Goal: Task Accomplishment & Management: Manage account settings

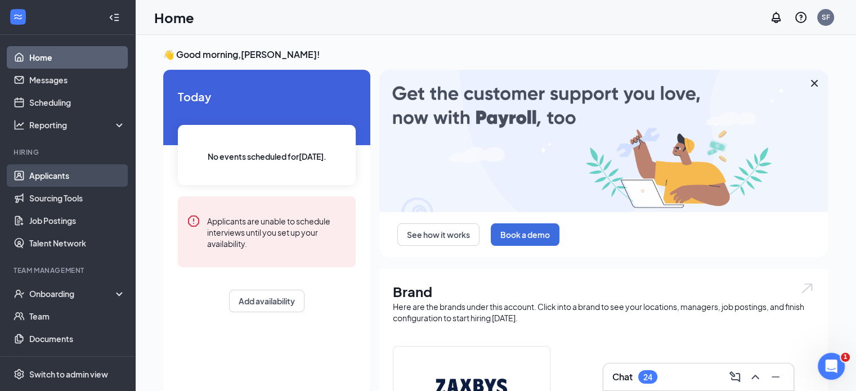
click at [52, 174] on link "Applicants" at bounding box center [77, 175] width 96 height 23
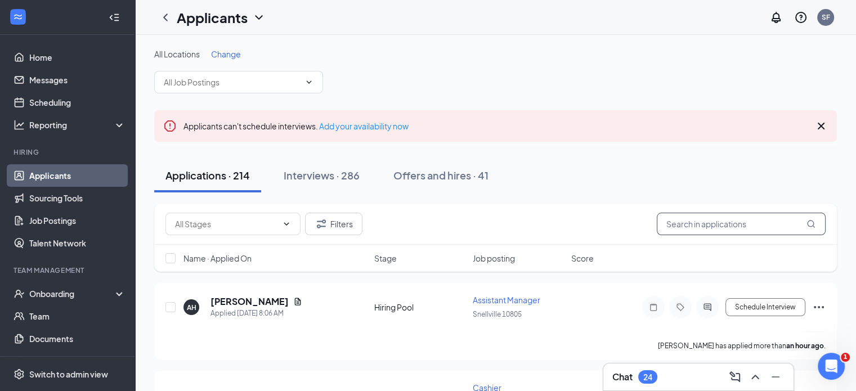
click at [691, 226] on input "text" at bounding box center [741, 224] width 169 height 23
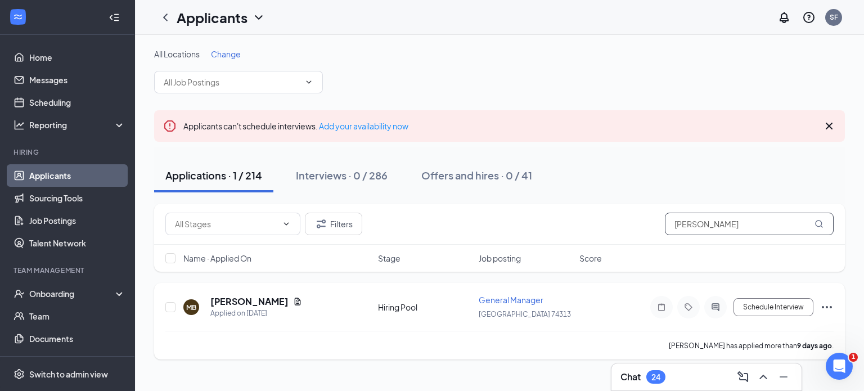
type input "[PERSON_NAME]"
click at [822, 309] on icon "Ellipses" at bounding box center [827, 308] width 14 height 14
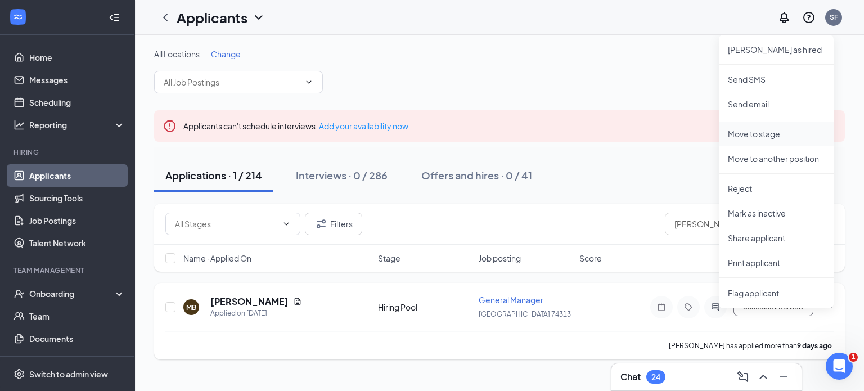
click at [777, 132] on p "Move to stage" at bounding box center [776, 133] width 97 height 11
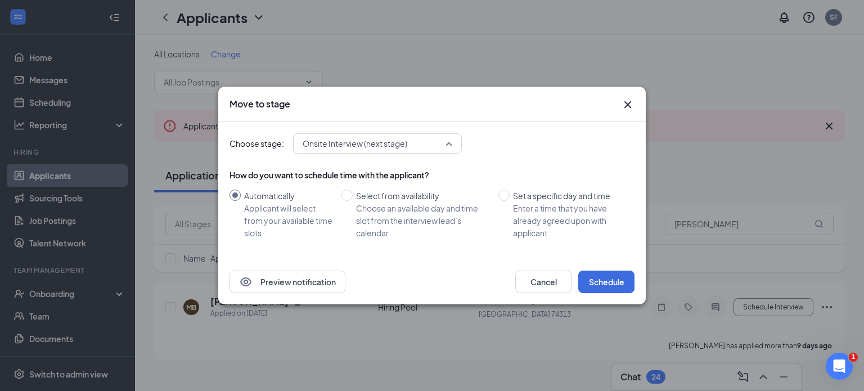
click at [442, 146] on span "Onsite Interview (next stage)" at bounding box center [373, 143] width 140 height 17
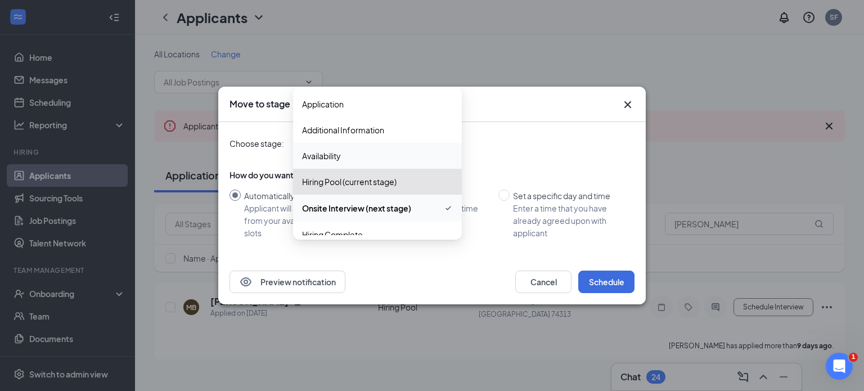
scroll to position [12, 0]
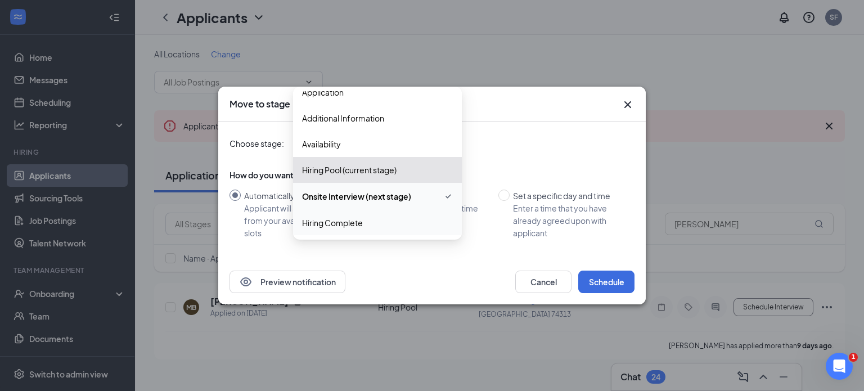
click at [358, 226] on span "Hiring Complete" at bounding box center [332, 223] width 61 height 12
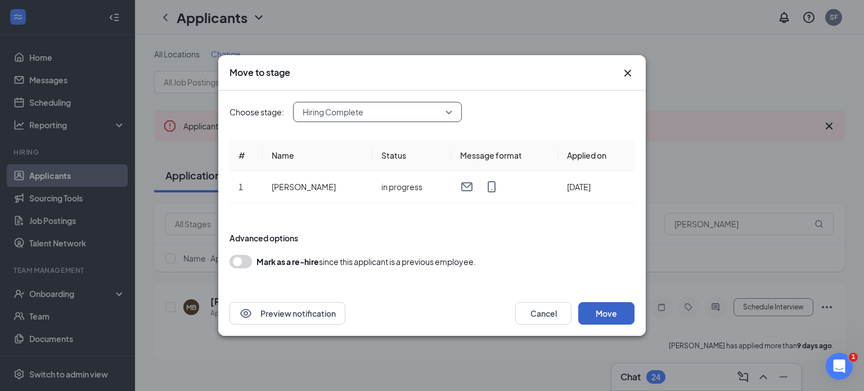
click at [609, 310] on button "Move" at bounding box center [607, 313] width 56 height 23
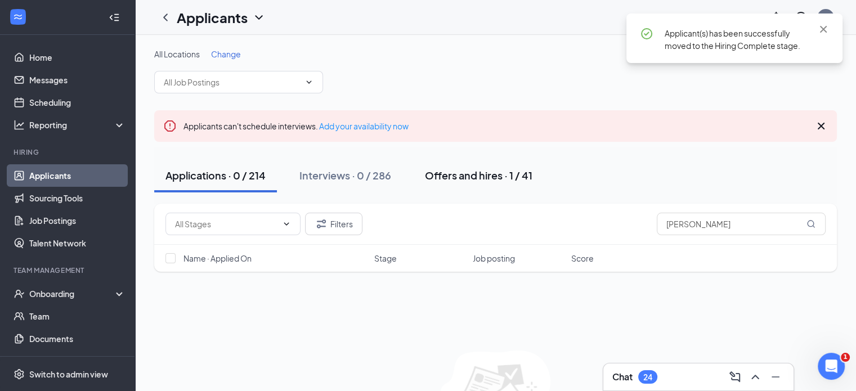
click at [432, 175] on div "Offers and hires · 1 / 41" at bounding box center [478, 175] width 107 height 14
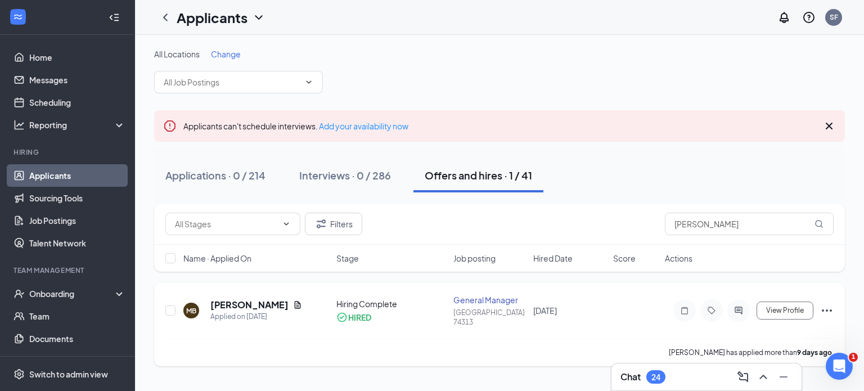
click at [824, 308] on icon "Ellipses" at bounding box center [827, 311] width 14 height 14
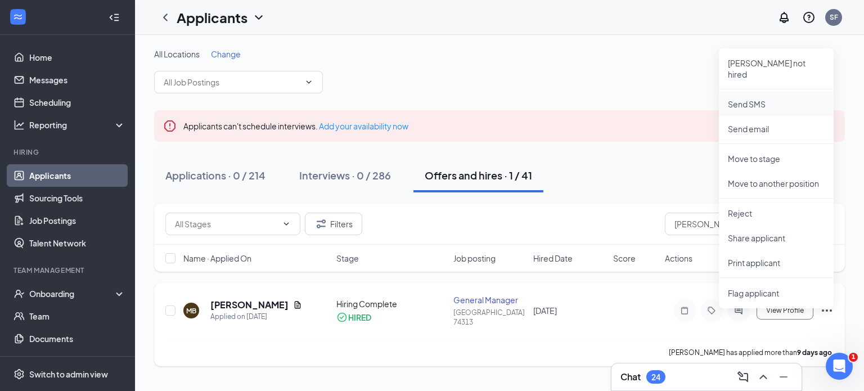
click at [754, 98] on p "Send SMS" at bounding box center [776, 103] width 97 height 11
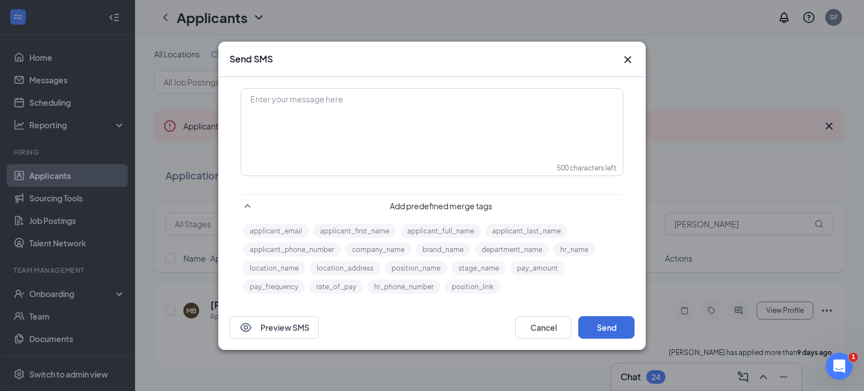
click at [627, 60] on icon "Cross" at bounding box center [628, 59] width 7 height 7
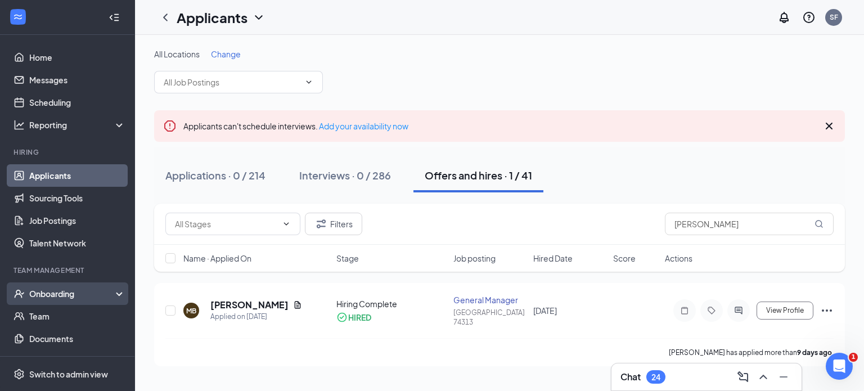
click at [60, 291] on div "Onboarding" at bounding box center [72, 293] width 87 height 11
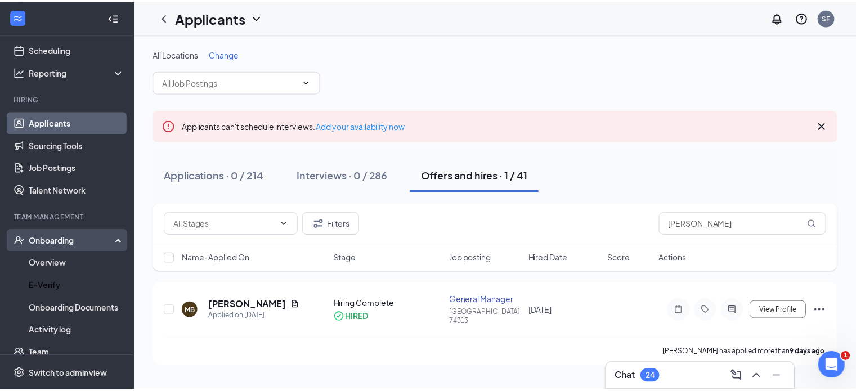
scroll to position [53, 0]
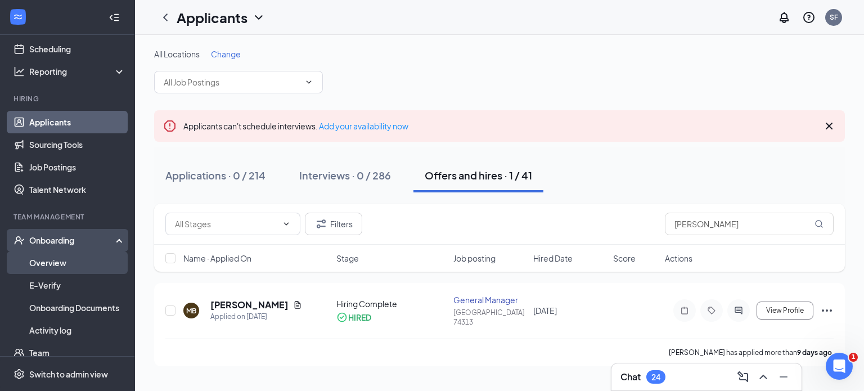
click at [52, 263] on link "Overview" at bounding box center [77, 263] width 96 height 23
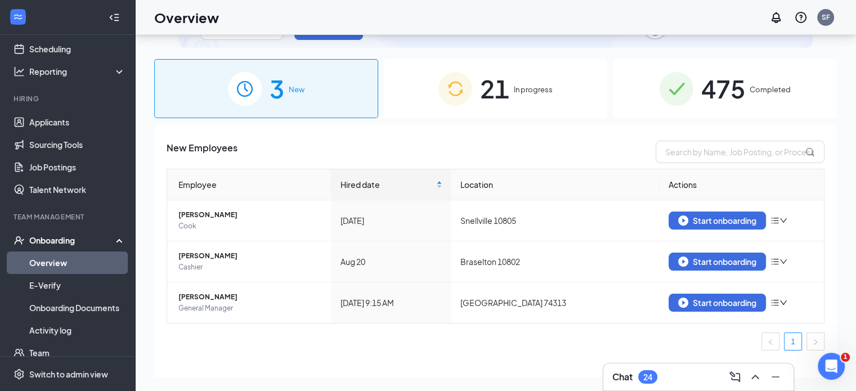
scroll to position [41, 0]
click at [779, 301] on icon "down" at bounding box center [783, 302] width 8 height 8
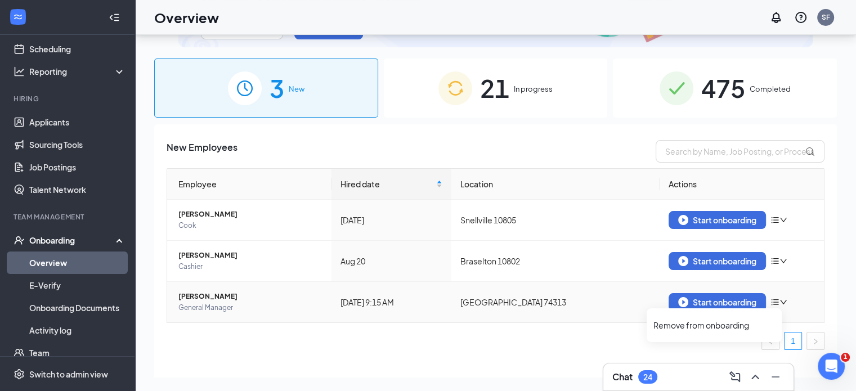
click at [779, 301] on icon "down" at bounding box center [783, 302] width 8 height 8
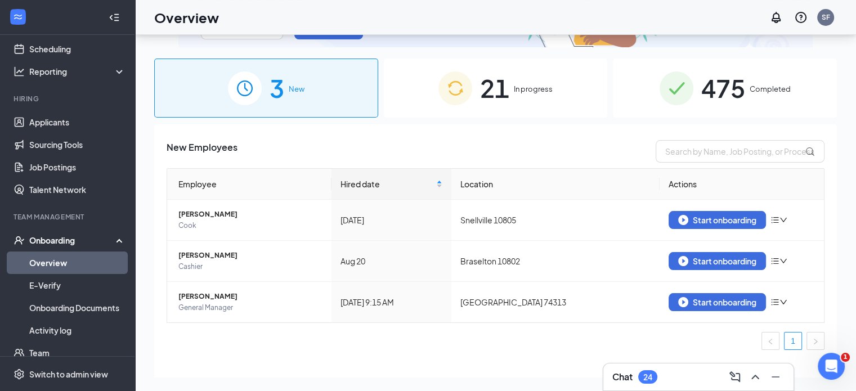
scroll to position [61, 0]
